Goal: Information Seeking & Learning: Learn about a topic

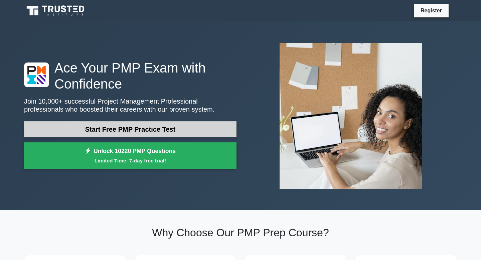
click at [162, 126] on link "Start Free PMP Practice Test" at bounding box center [130, 129] width 213 height 16
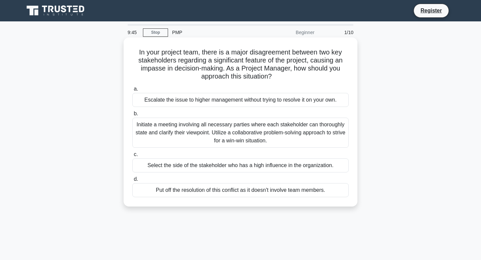
click at [265, 137] on div "Initiate a meeting involving all necessary parties where each stakeholder can t…" at bounding box center [240, 133] width 217 height 30
click at [132, 116] on input "b. Initiate a meeting involving all necessary parties where each stakeholder ca…" at bounding box center [132, 114] width 0 height 4
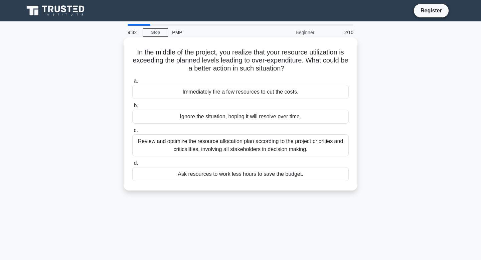
click at [298, 156] on div "Review and optimize the resource allocation plan according to the project prior…" at bounding box center [240, 145] width 217 height 22
click at [132, 133] on input "c. Review and optimize the resource allocation plan according to the project pr…" at bounding box center [132, 130] width 0 height 4
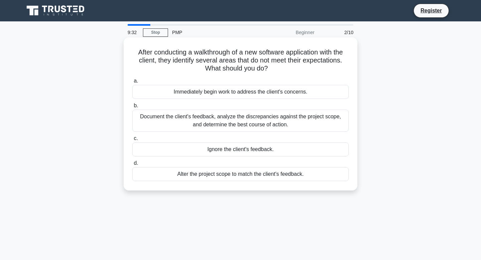
click at [298, 150] on div "Ignore the client's feedback." at bounding box center [240, 149] width 217 height 14
click at [132, 141] on input "c. Ignore the client's feedback." at bounding box center [132, 138] width 0 height 4
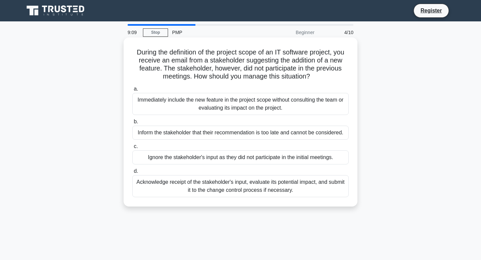
click at [226, 187] on div "Acknowledge receipt of the stakeholder's input, evaluate its potential impact, …" at bounding box center [240, 186] width 217 height 22
click at [132, 173] on input "d. Acknowledge receipt of the stakeholder's input, evaluate its potential impac…" at bounding box center [132, 171] width 0 height 4
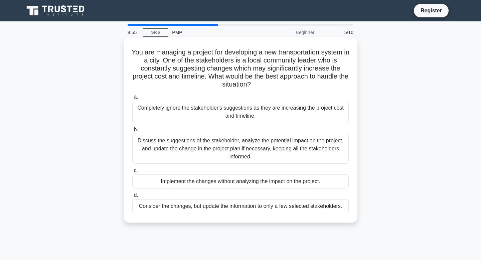
click at [222, 144] on div "Discuss the suggestions of the stakeholder, analyze the potential impact on the…" at bounding box center [240, 149] width 217 height 30
click at [132, 132] on input "b. Discuss the suggestions of the stakeholder, analyze the potential impact on …" at bounding box center [132, 130] width 0 height 4
